Goal: Find specific page/section: Find specific page/section

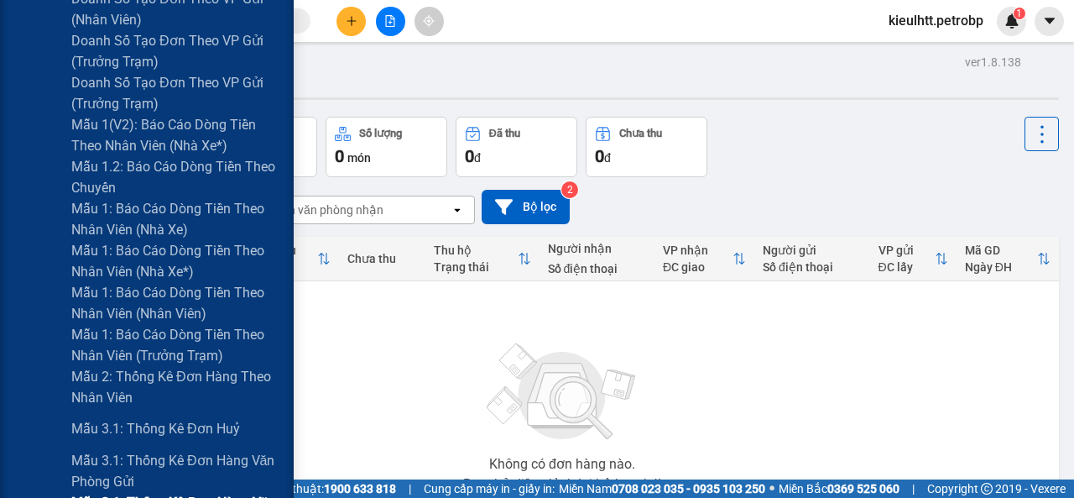
scroll to position [755, 0]
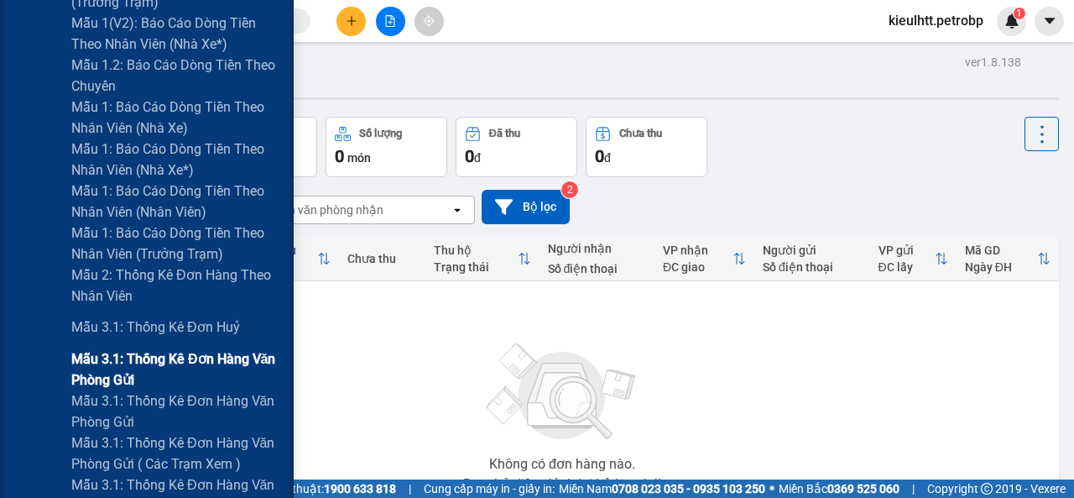
click at [185, 356] on span "Mẫu 3.1: Thống kê đơn hàng văn phòng gửi" at bounding box center [176, 369] width 210 height 42
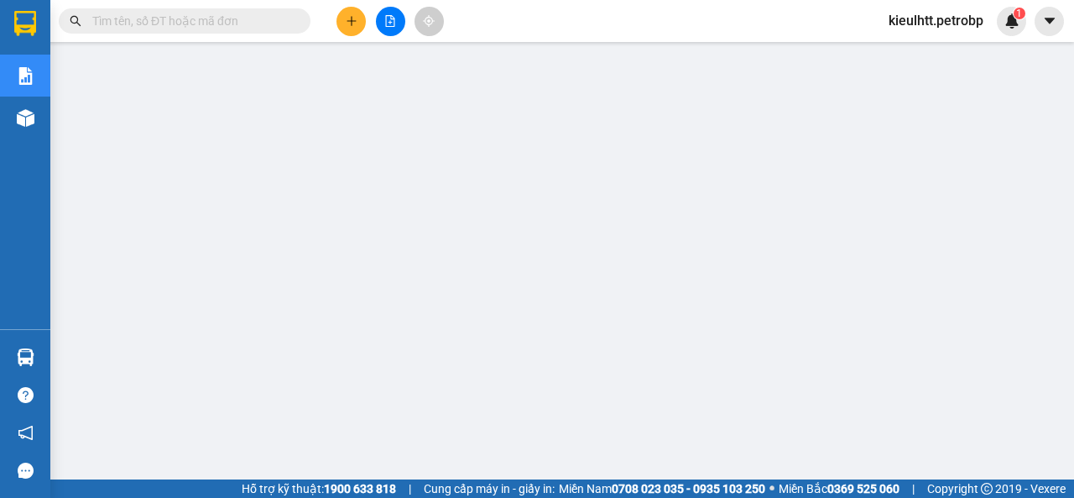
scroll to position [102, 0]
